Goal: Use online tool/utility: Utilize a website feature to perform a specific function

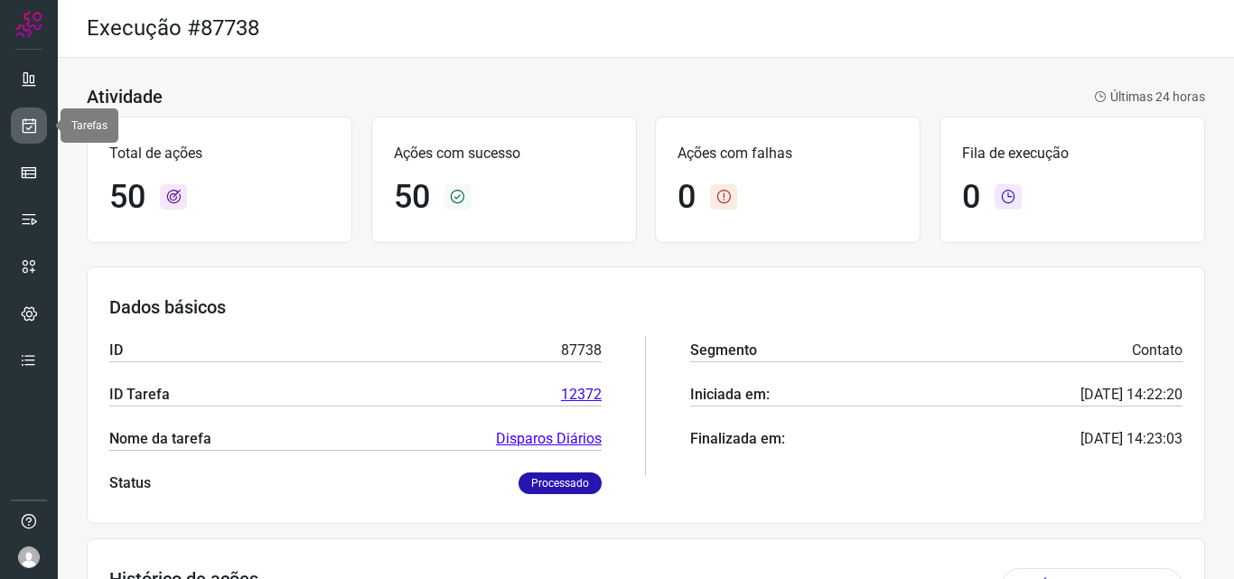
click at [31, 126] on icon at bounding box center [29, 126] width 19 height 18
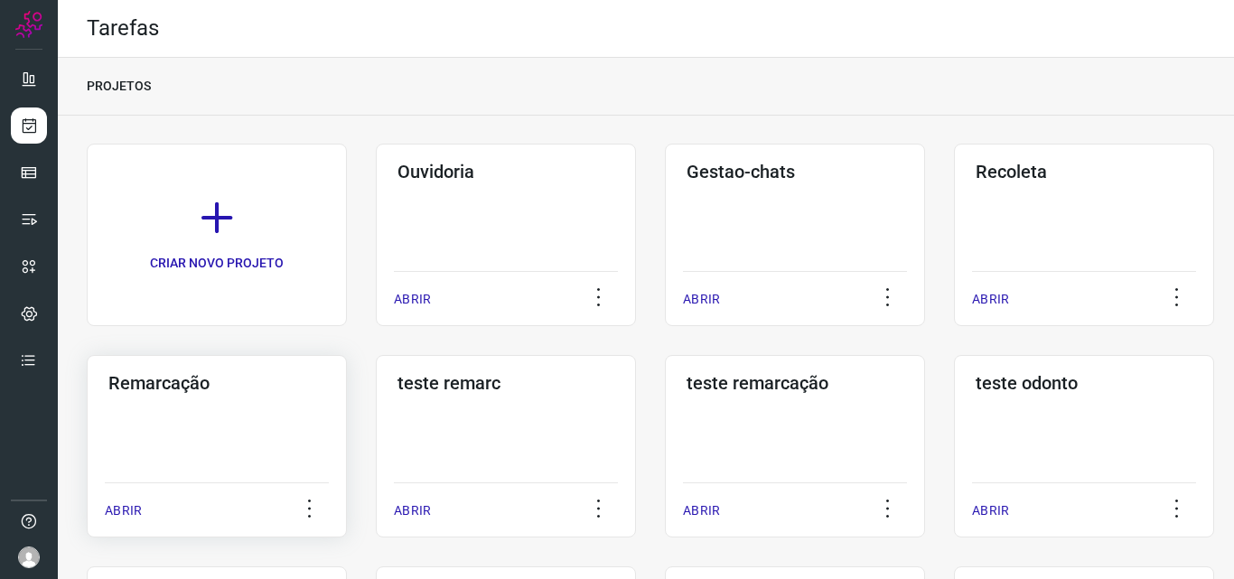
click at [180, 409] on div "Remarcação ABRIR" at bounding box center [217, 446] width 260 height 183
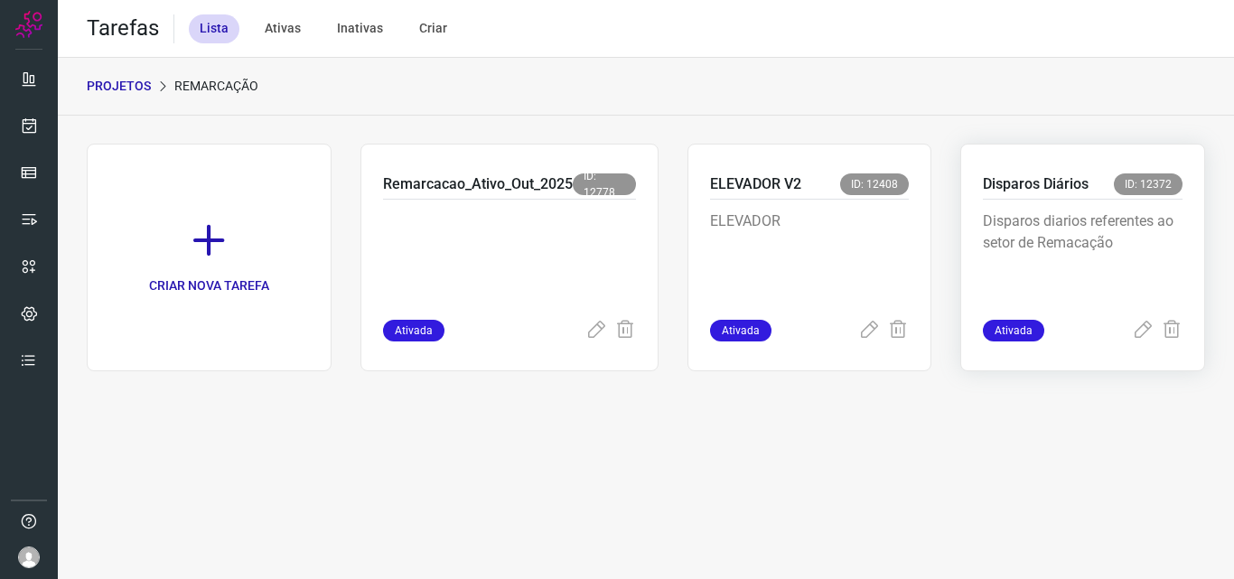
click at [1013, 230] on p "Disparos diarios referentes ao setor de Remacação" at bounding box center [1083, 256] width 200 height 90
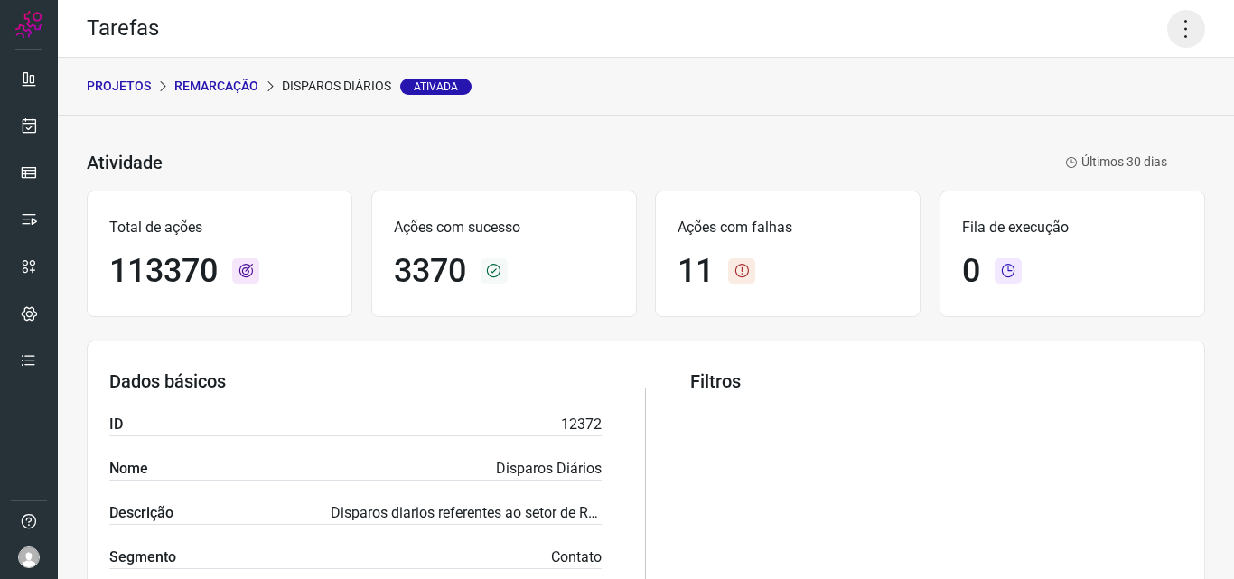
click at [1167, 34] on icon at bounding box center [1186, 29] width 38 height 38
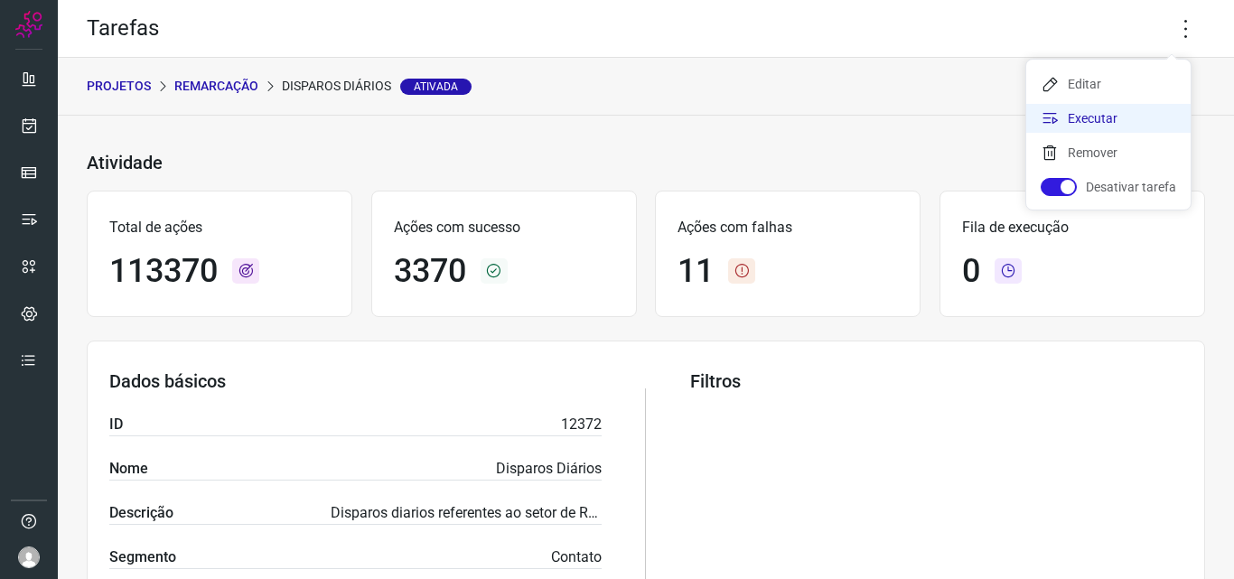
click at [1134, 108] on li "Executar" at bounding box center [1109, 118] width 164 height 29
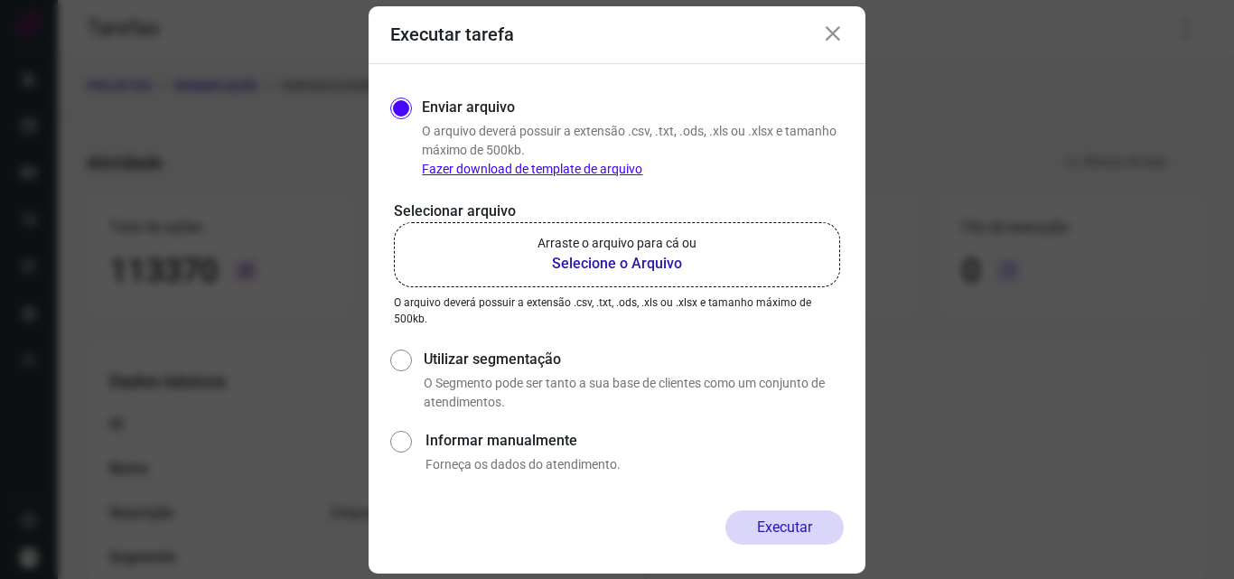
click at [698, 236] on label "Arraste o arquivo para cá ou Selecione o Arquivo" at bounding box center [617, 254] width 446 height 65
click at [0, 0] on input "Arraste o arquivo para cá ou Selecione o Arquivo" at bounding box center [0, 0] width 0 height 0
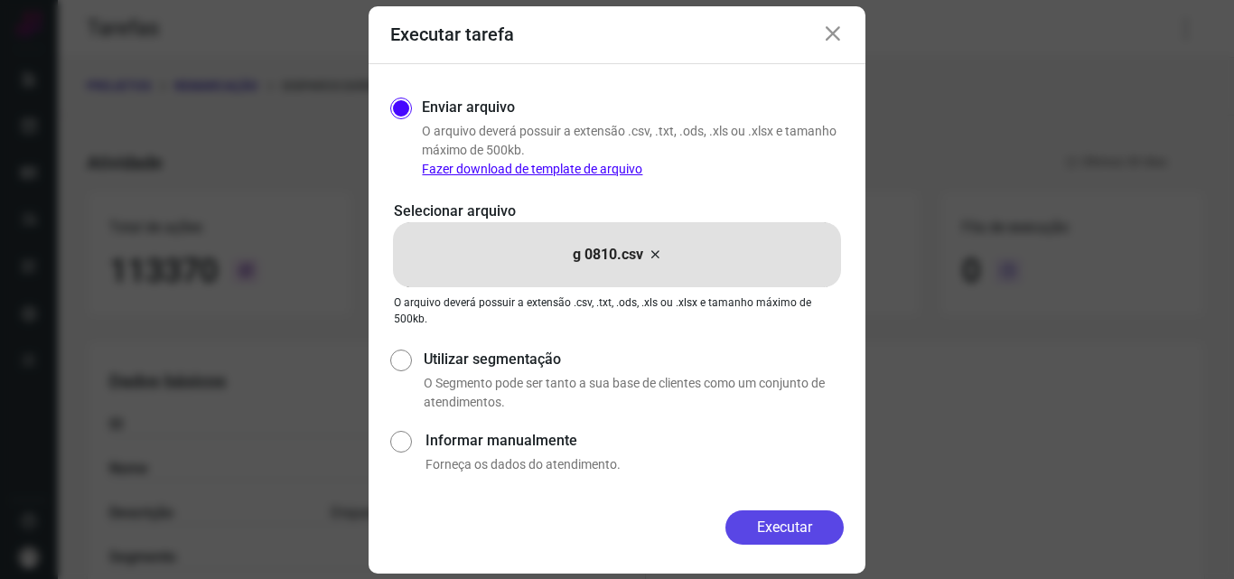
click at [799, 522] on button "Executar" at bounding box center [785, 528] width 118 height 34
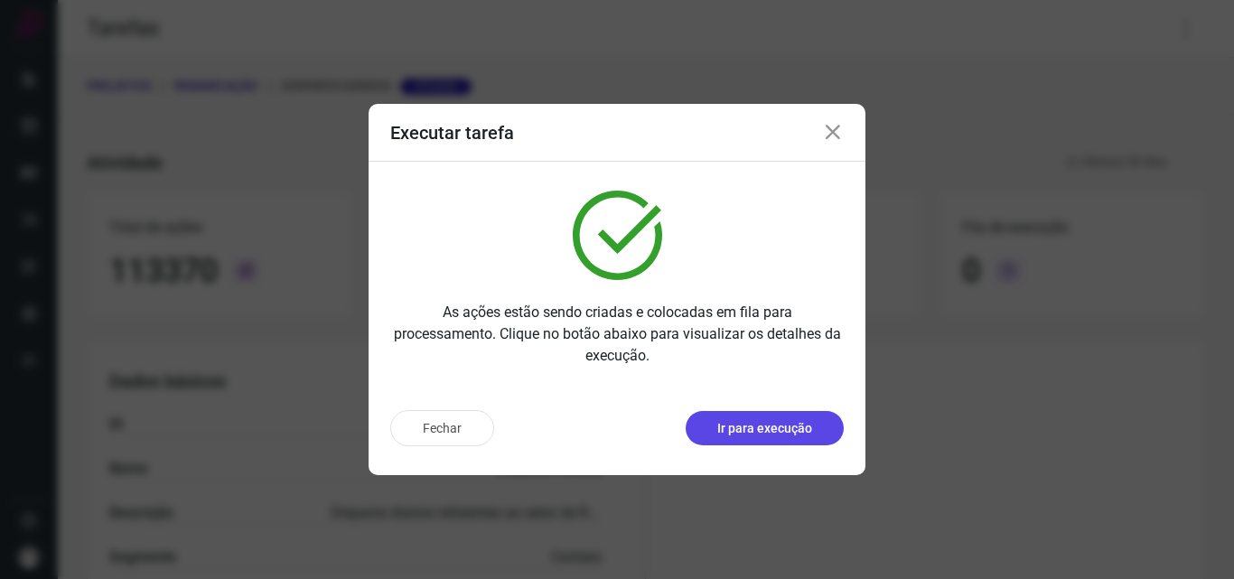
click at [720, 425] on p "Ir para execução" at bounding box center [764, 428] width 95 height 19
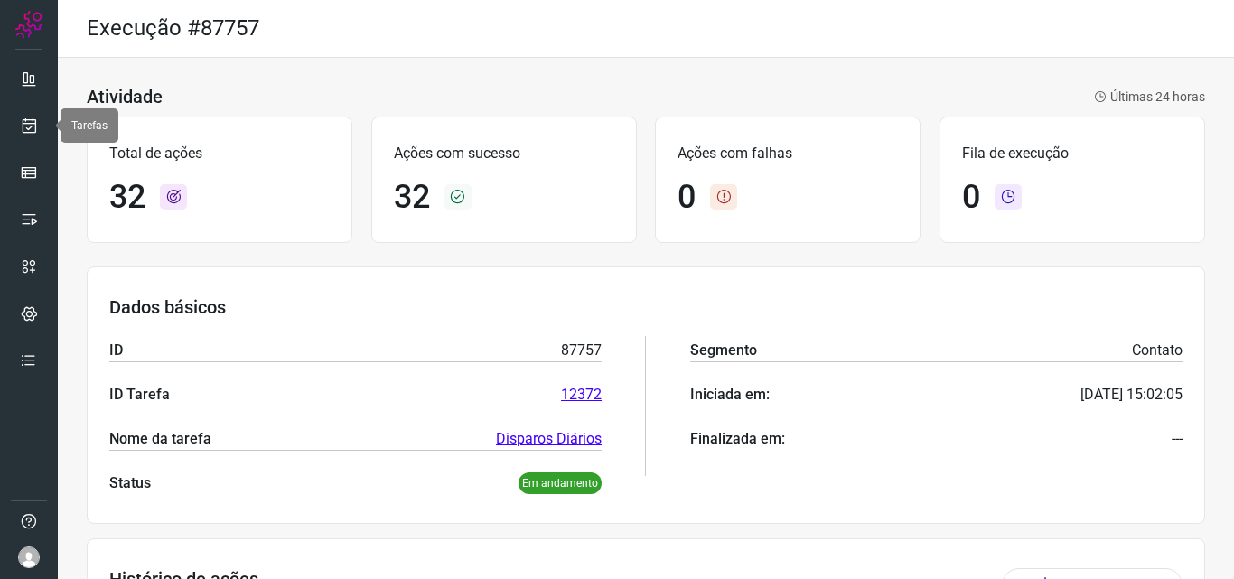
click at [9, 121] on div at bounding box center [29, 289] width 58 height 579
click at [20, 116] on link at bounding box center [29, 126] width 36 height 36
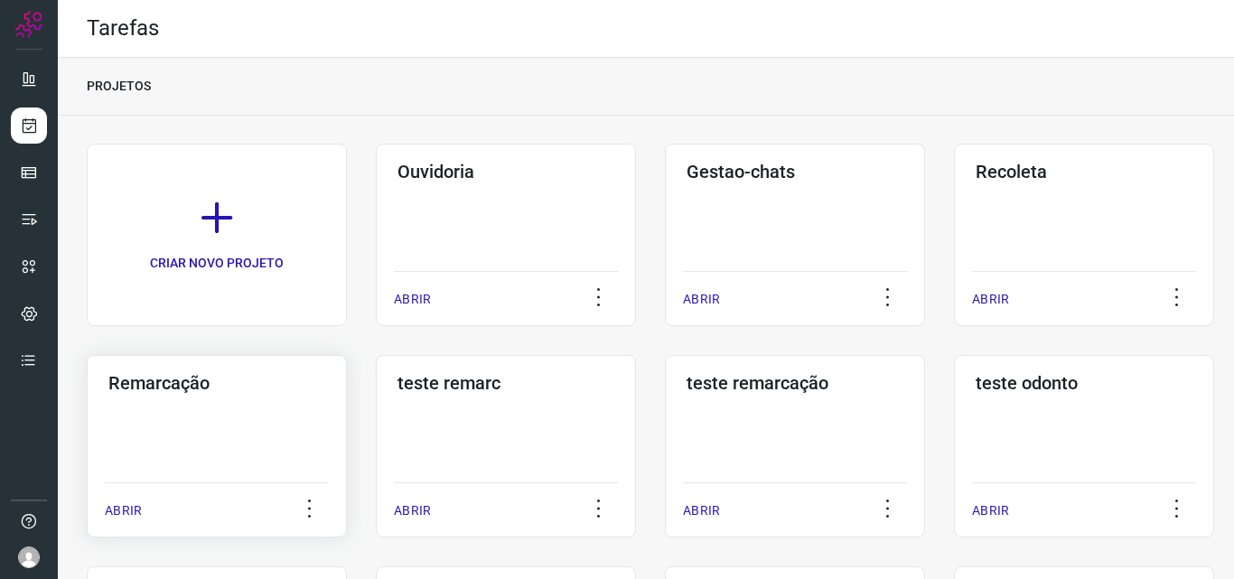
click at [219, 429] on div "Remarcação ABRIR" at bounding box center [217, 446] width 260 height 183
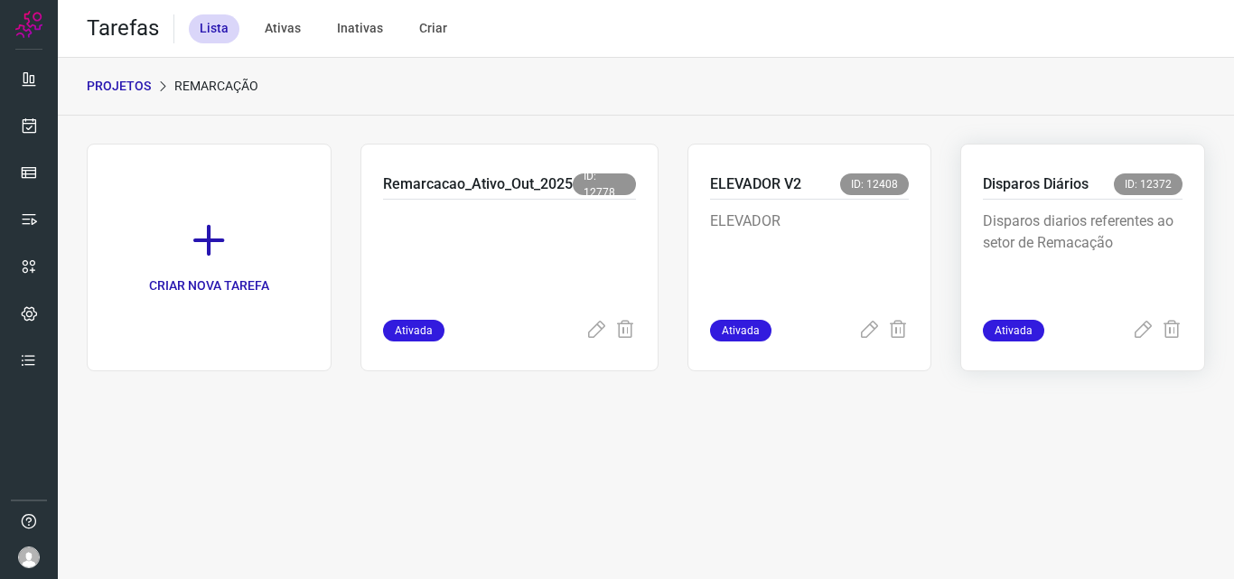
click at [1065, 203] on div "Disparos diarios referentes ao setor de Remacação" at bounding box center [1083, 260] width 200 height 120
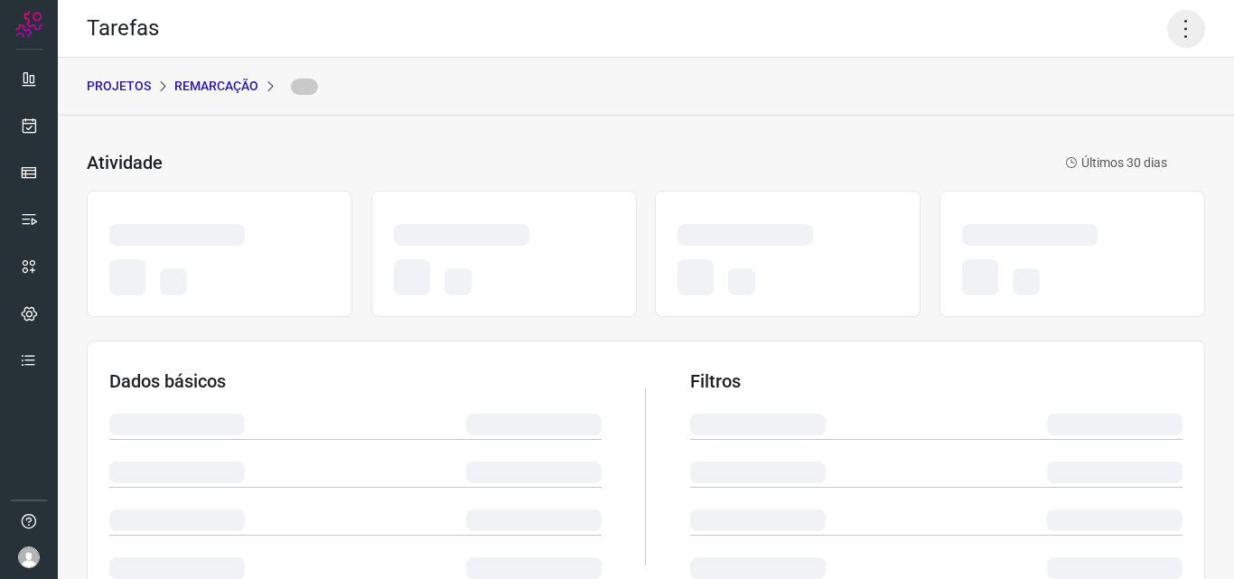
click at [1168, 26] on icon at bounding box center [1186, 29] width 38 height 38
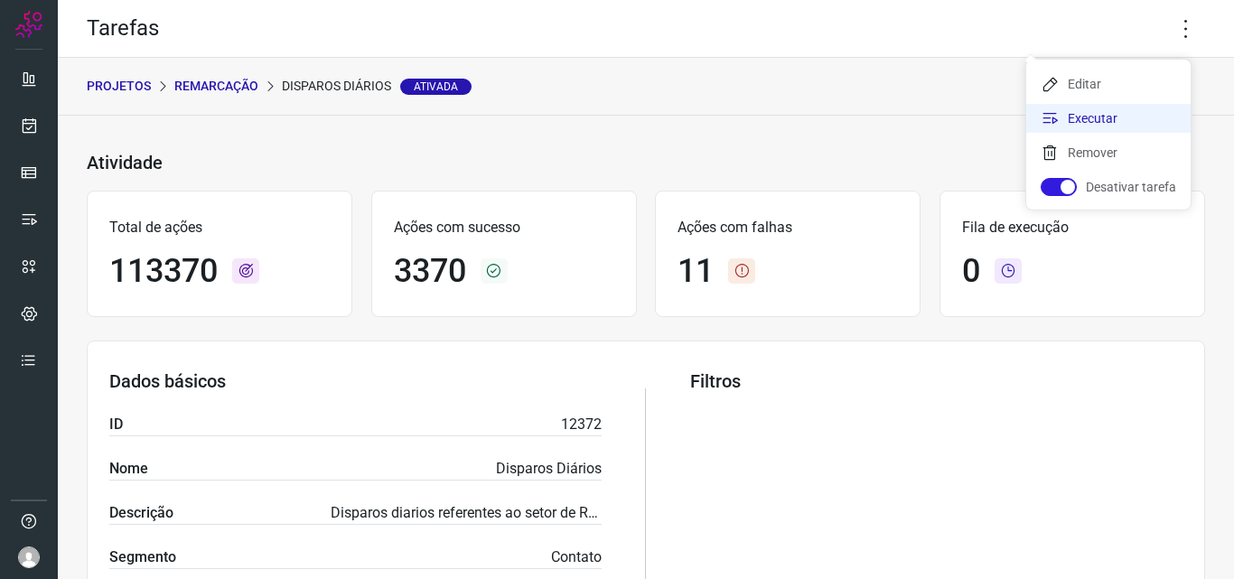
click at [1139, 114] on li "Executar" at bounding box center [1109, 118] width 164 height 29
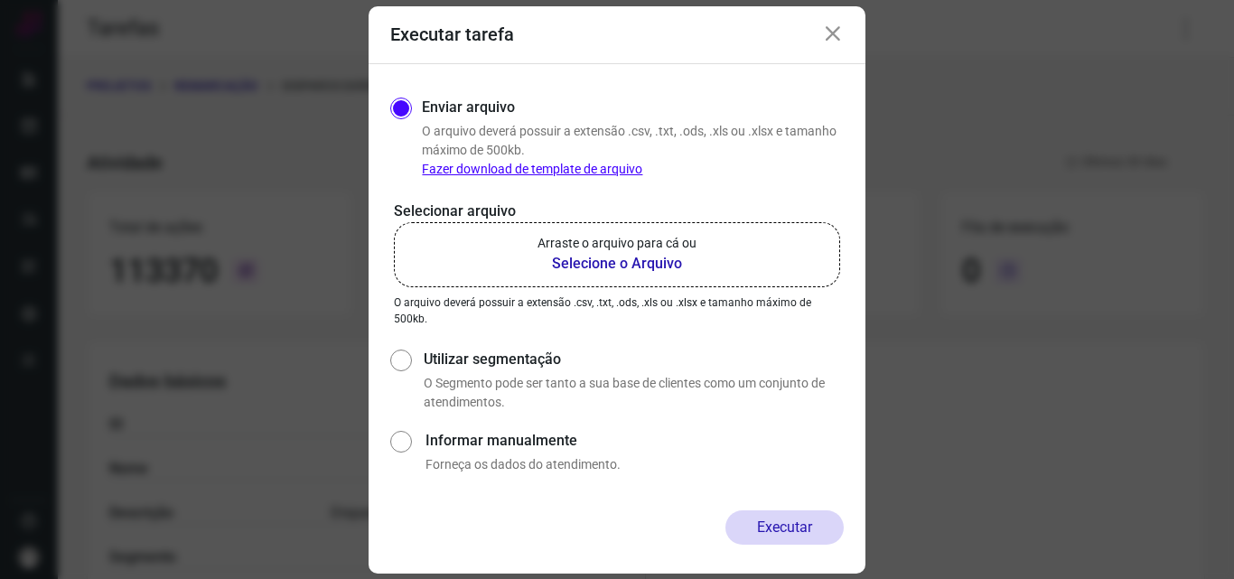
click at [680, 255] on b "Selecione o Arquivo" at bounding box center [617, 264] width 159 height 22
click at [0, 0] on input "Arraste o arquivo para cá ou Selecione o Arquivo" at bounding box center [0, 0] width 0 height 0
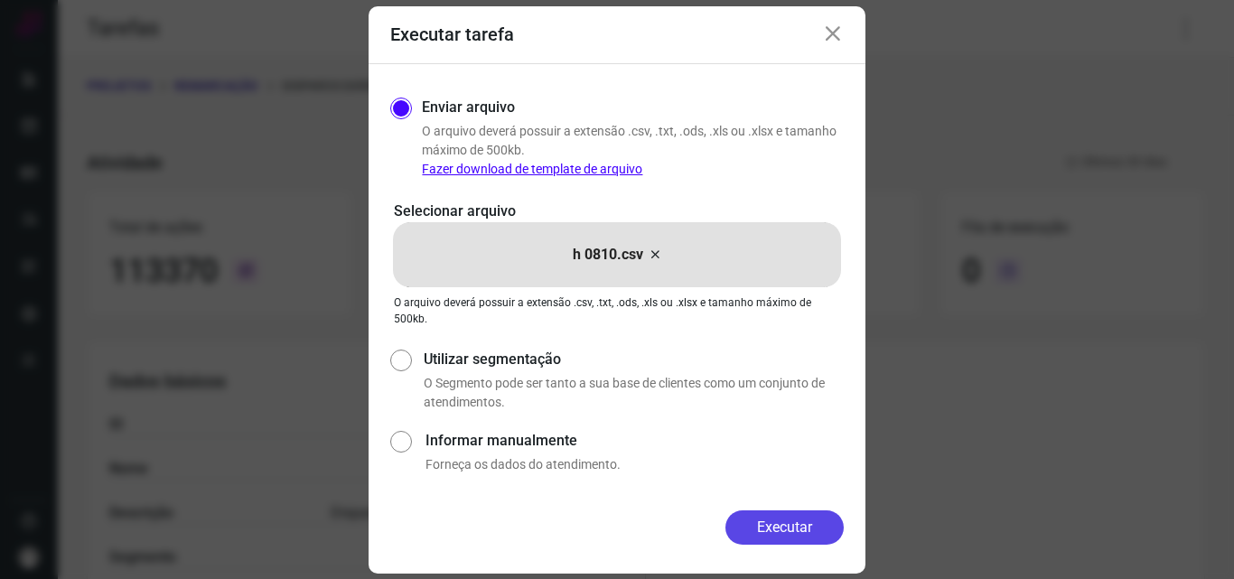
click at [766, 529] on button "Executar" at bounding box center [785, 528] width 118 height 34
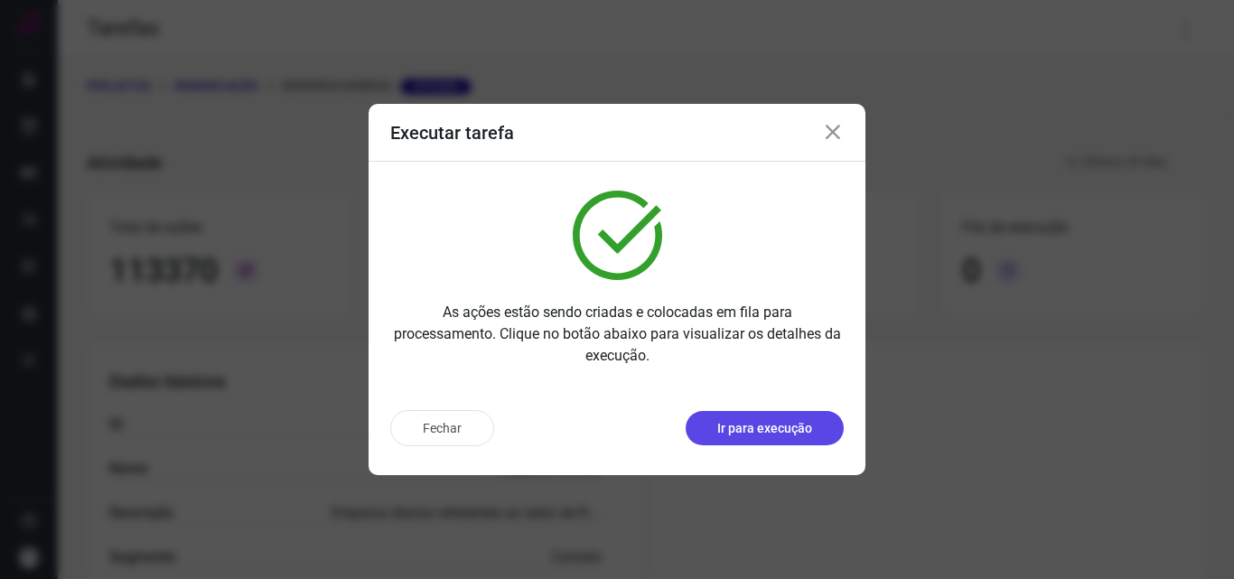
click at [817, 423] on button "Ir para execução" at bounding box center [765, 428] width 158 height 34
